Goal: Book appointment/travel/reservation

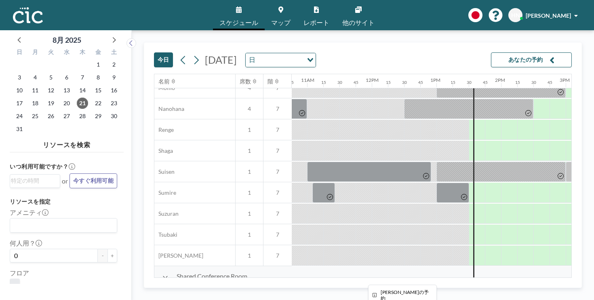
scroll to position [390, 695]
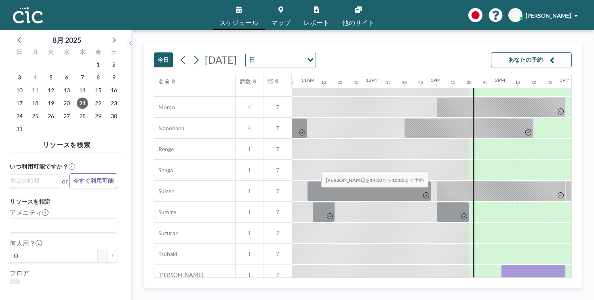
drag, startPoint x: 282, startPoint y: 154, endPoint x: 319, endPoint y: 153, distance: 37.2
click at [501, 265] on div at bounding box center [533, 275] width 65 height 20
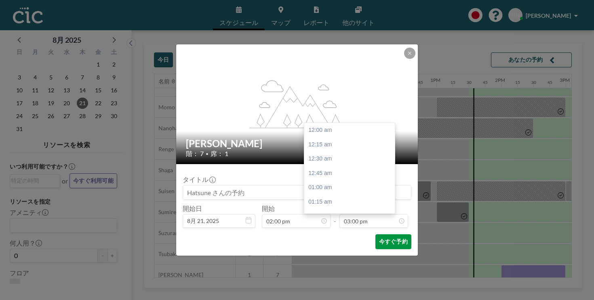
scroll to position [773, 0]
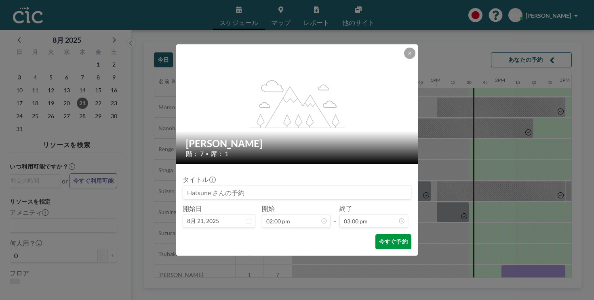
click at [375, 235] on button "今すぐ予約" at bounding box center [393, 242] width 36 height 15
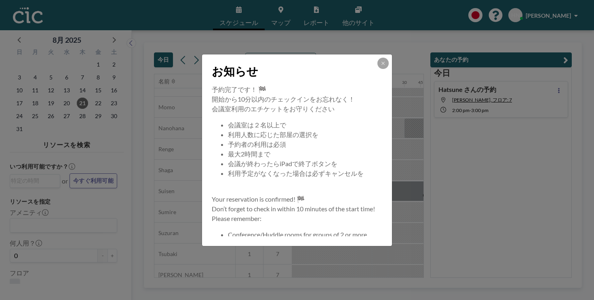
click at [380, 66] on icon at bounding box center [382, 63] width 5 height 5
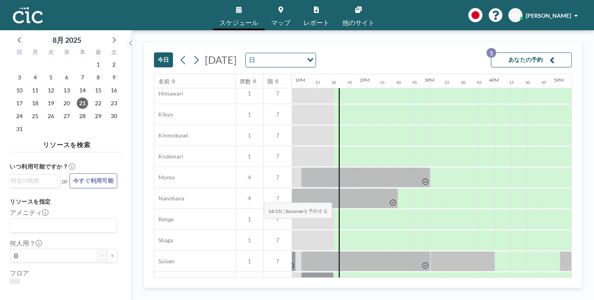
scroll to position [319, 825]
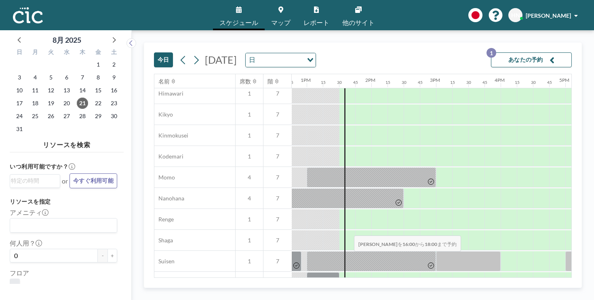
drag, startPoint x: 255, startPoint y: 219, endPoint x: 351, endPoint y: 217, distance: 96.2
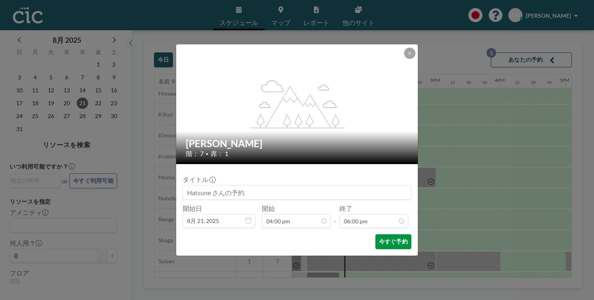
scroll to position [928, 0]
click at [375, 235] on button "今すぐ予約" at bounding box center [393, 242] width 36 height 15
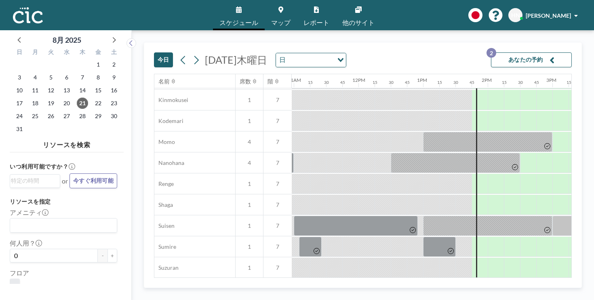
scroll to position [367, 709]
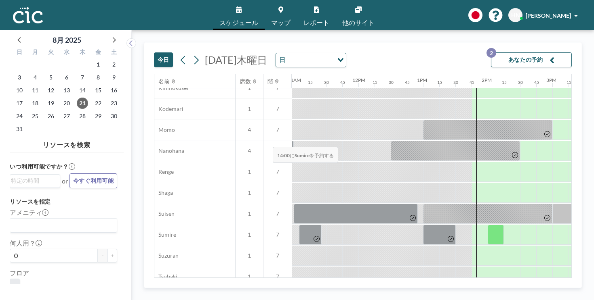
drag, startPoint x: 280, startPoint y: 181, endPoint x: 270, endPoint y: 128, distance: 53.5
click at [270, 128] on div "Phone Booth Ajisai 1 7 Asagao 1 7 Deigo 1 7 Himawari 1 7 Kikyo 1 7 Kinmokusei 1…" at bounding box center [289, 130] width 1688 height 357
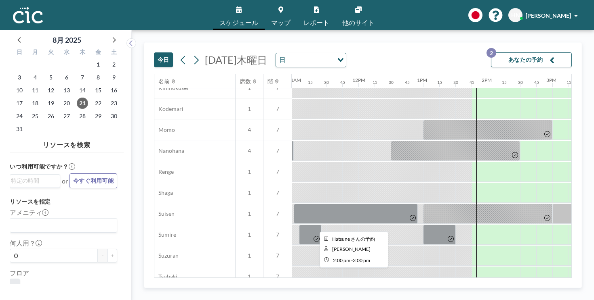
click at [487, 288] on div at bounding box center [519, 298] width 65 height 20
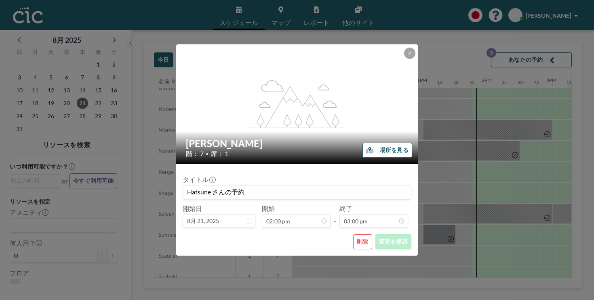
scroll to position [773, 0]
click at [353, 235] on button "削除" at bounding box center [362, 242] width 19 height 15
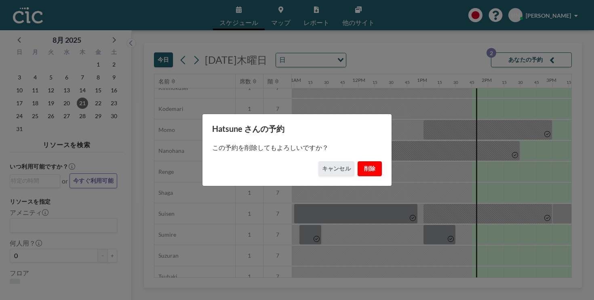
click at [359, 166] on button "削除" at bounding box center [369, 169] width 24 height 15
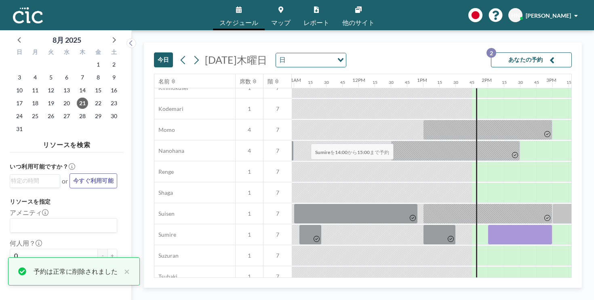
drag, startPoint x: 266, startPoint y: 124, endPoint x: 308, endPoint y: 125, distance: 42.0
click at [487, 225] on div at bounding box center [519, 235] width 65 height 20
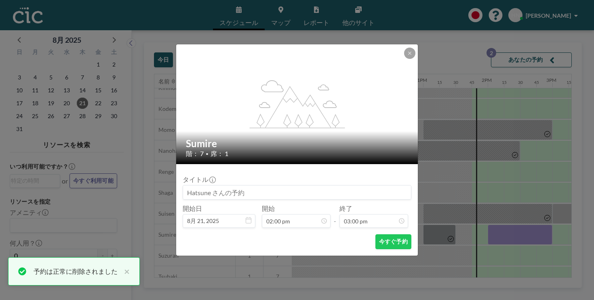
click at [376, 232] on form "タイトル 開始日 [DATE], 2025 開始 02:00 pm - 終了 03:00 pm 12:00 am 12:15 am 12:30 am 12:4…" at bounding box center [297, 210] width 242 height 92
click at [375, 235] on button "今すぐ予約" at bounding box center [393, 242] width 36 height 15
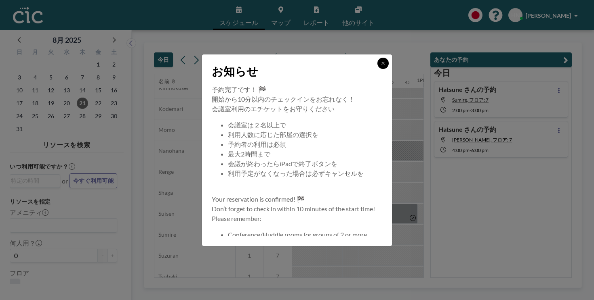
click at [380, 66] on icon at bounding box center [382, 63] width 5 height 5
